Goal: Navigation & Orientation: Go to known website

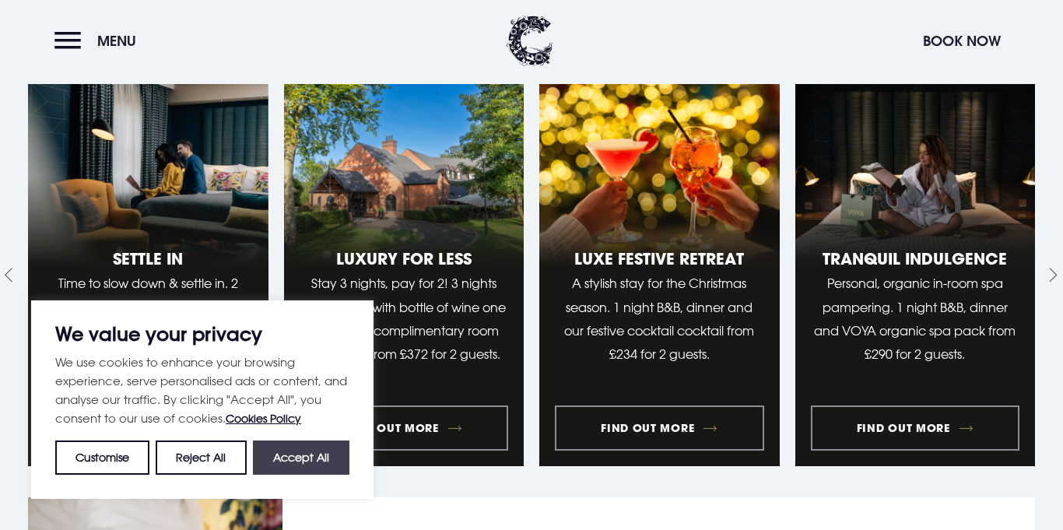
click at [264, 458] on button "Accept All" at bounding box center [301, 458] width 97 height 34
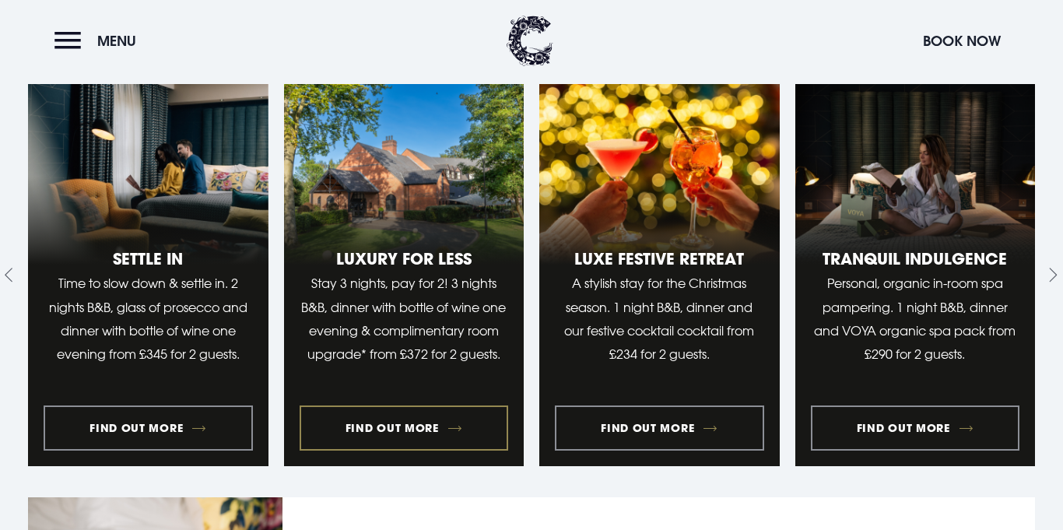
checkbox input "true"
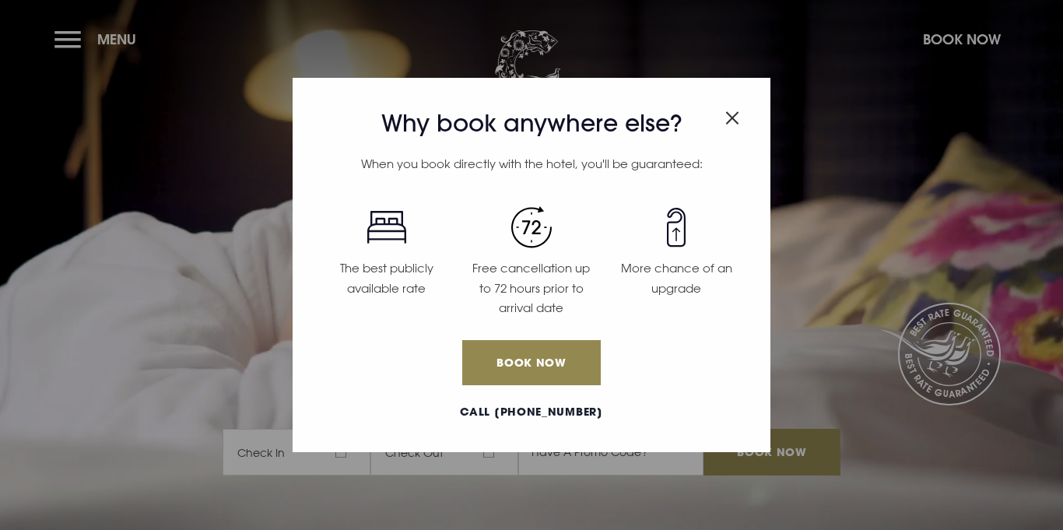
click at [732, 114] on img "Close modal" at bounding box center [732, 117] width 14 height 13
